Goal: Transaction & Acquisition: Subscribe to service/newsletter

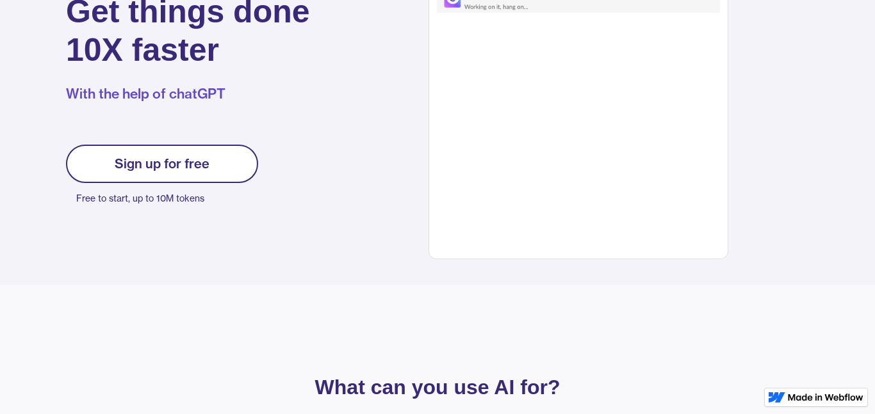
scroll to position [174, 0]
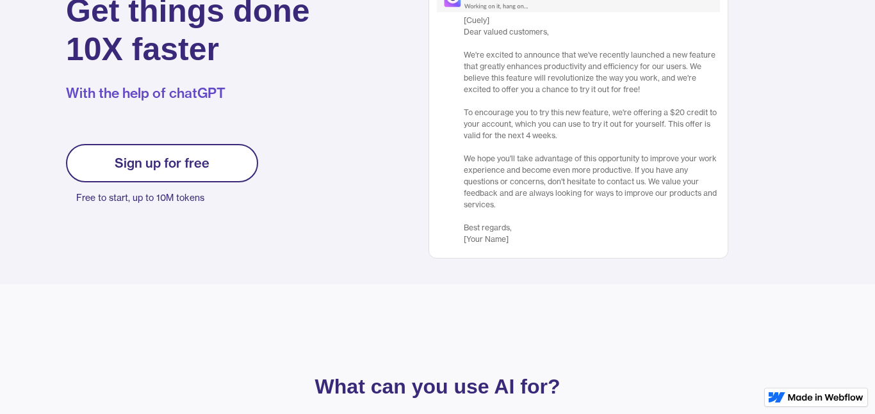
click at [192, 163] on div "Sign up for free" at bounding box center [162, 163] width 95 height 15
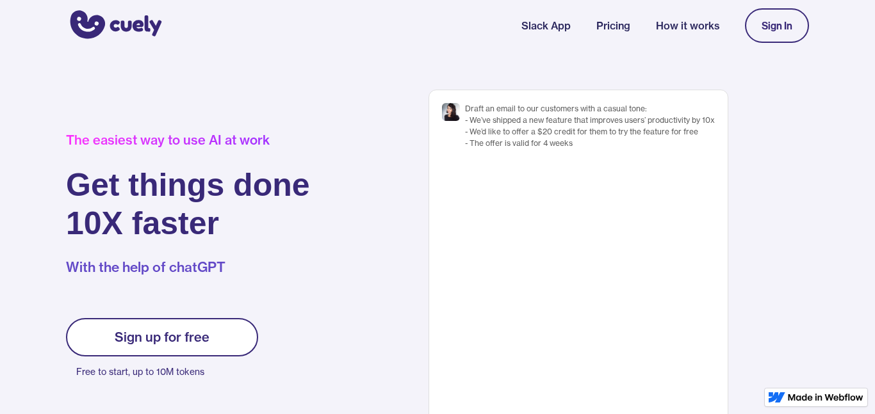
click at [796, 24] on link "Sign In" at bounding box center [777, 25] width 64 height 35
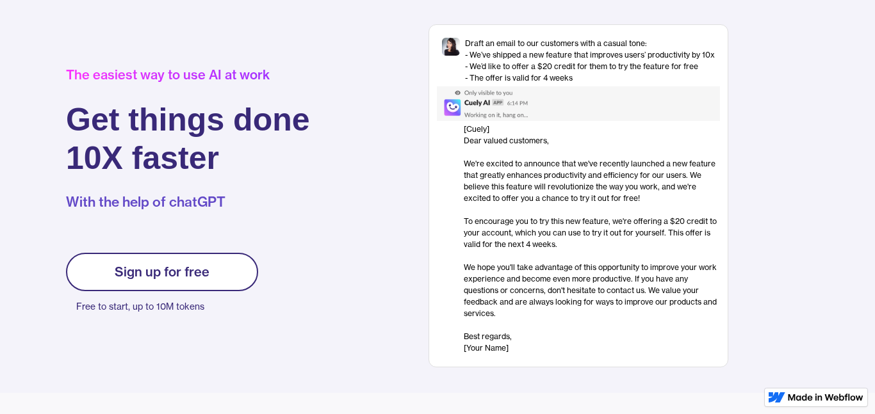
scroll to position [70, 0]
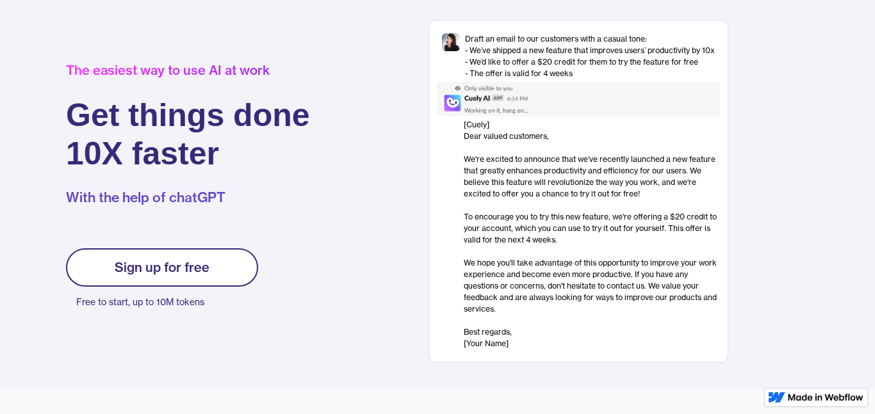
click at [202, 275] on div "Sign up for free" at bounding box center [162, 267] width 95 height 15
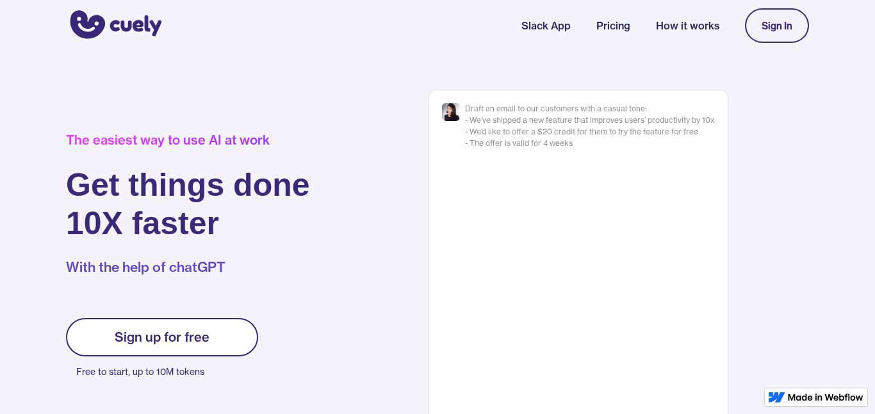
click at [192, 319] on link "Sign up for free" at bounding box center [162, 337] width 192 height 38
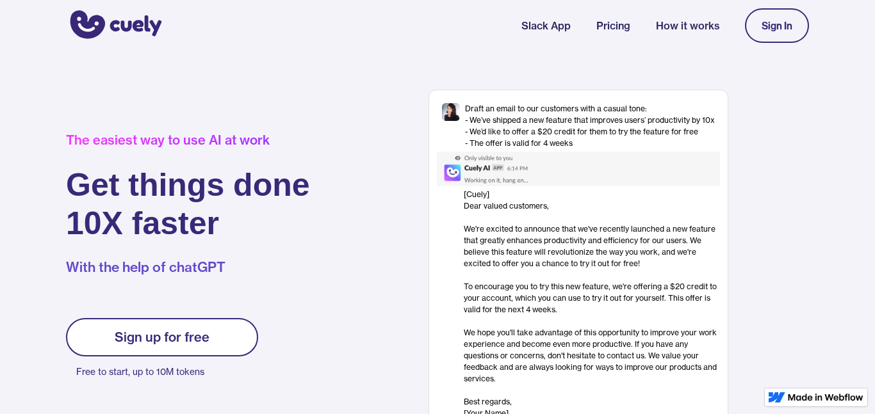
click at [554, 26] on link "Slack App" at bounding box center [545, 25] width 49 height 15
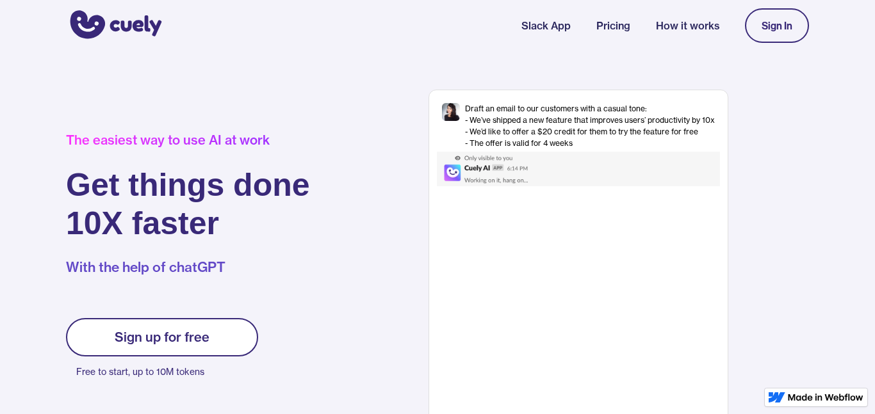
click at [784, 30] on div "Sign In" at bounding box center [777, 26] width 31 height 12
